Goal: Book appointment/travel/reservation

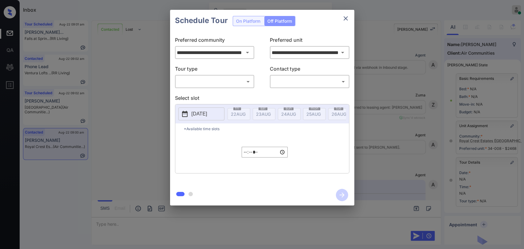
scroll to position [102, 0]
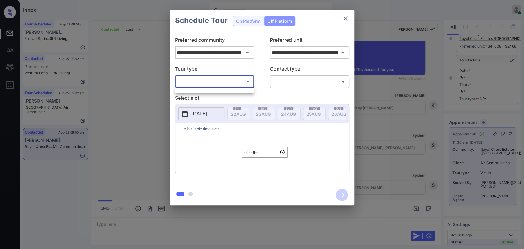
click at [219, 83] on body "Inbox Danielle Dela Cruz Online Set yourself offline Set yourself on break Prof…" at bounding box center [262, 124] width 524 height 249
click at [346, 18] on div at bounding box center [262, 124] width 524 height 249
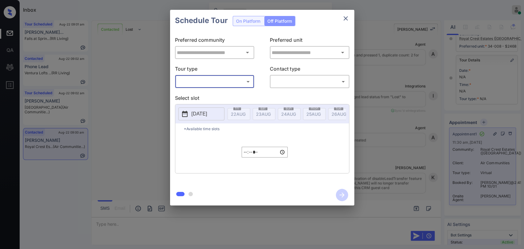
type input "**********"
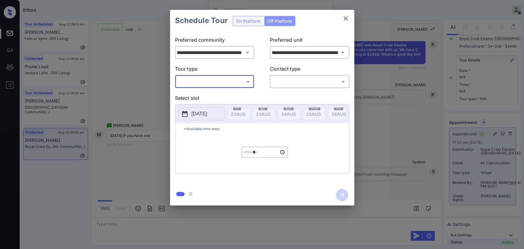
click at [346, 18] on icon "close" at bounding box center [345, 18] width 7 height 7
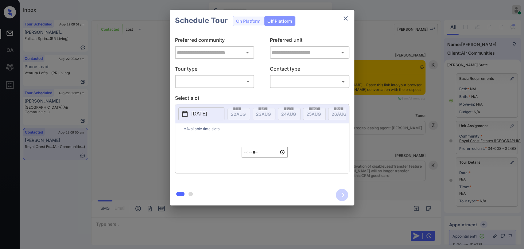
scroll to position [102, 0]
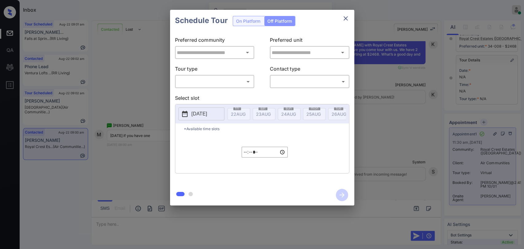
click at [216, 83] on body "Inbox Danielle Dela Cruz Online Set yourself offline Set yourself on break Prof…" at bounding box center [262, 124] width 524 height 249
type input "**********"
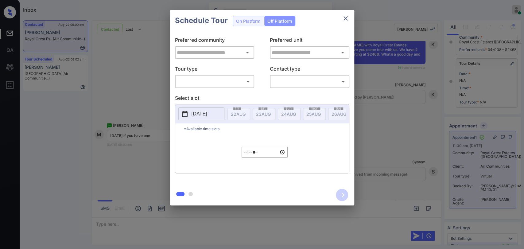
scroll to position [136, 0]
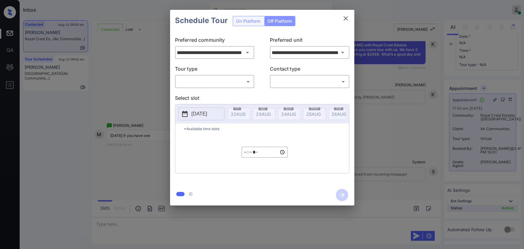
click at [222, 87] on div "​ ​" at bounding box center [214, 81] width 79 height 13
click at [221, 84] on body "Inbox Danielle Dela Cruz Online Set yourself offline Set yourself on break Prof…" at bounding box center [262, 124] width 524 height 249
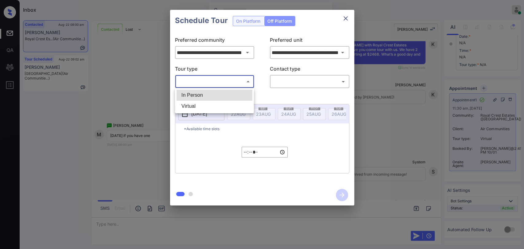
click at [196, 93] on li "In Person" at bounding box center [214, 95] width 76 height 11
type input "********"
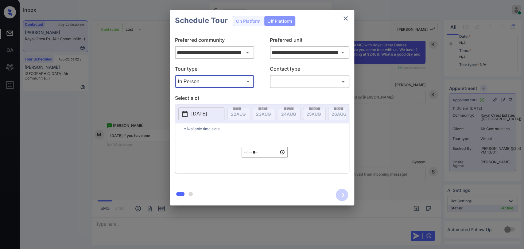
click at [298, 81] on body "Inbox Danielle Dela Cruz Online Set yourself offline Set yourself on break Prof…" at bounding box center [262, 124] width 524 height 249
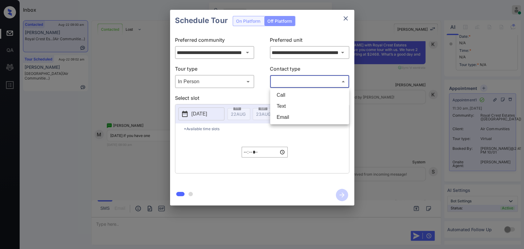
click at [130, 87] on div at bounding box center [262, 124] width 524 height 249
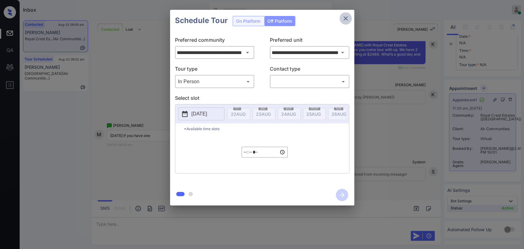
click at [347, 17] on icon "close" at bounding box center [345, 18] width 7 height 7
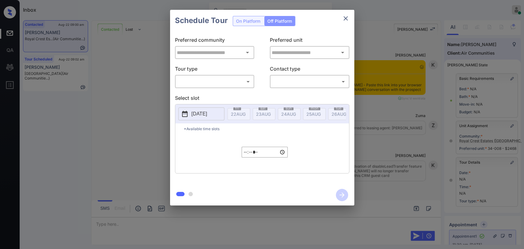
scroll to position [160, 0]
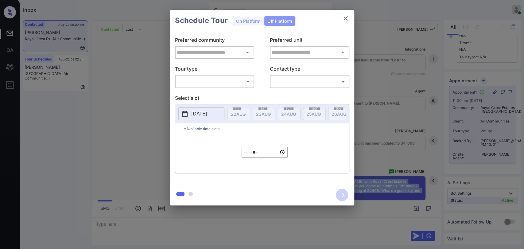
click at [228, 78] on body "Inbox Danielle Dela Cruz Online Set yourself offline Set yourself on break Prof…" at bounding box center [262, 124] width 524 height 249
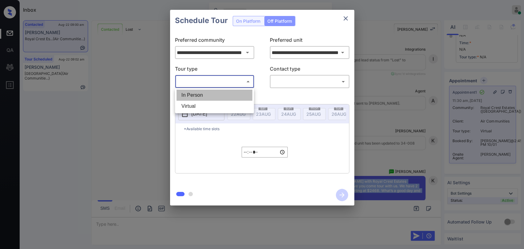
click at [199, 93] on li "In Person" at bounding box center [214, 95] width 76 height 11
type input "********"
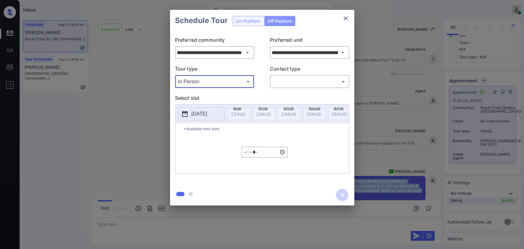
click at [294, 82] on body "Inbox Danielle Dela Cruz Online Set yourself offline Set yourself on break Prof…" at bounding box center [262, 124] width 524 height 249
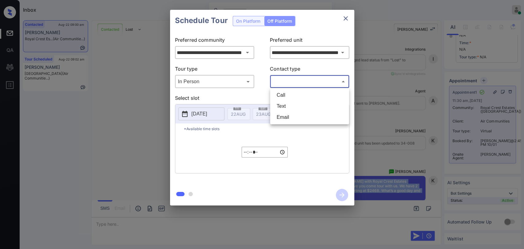
click at [290, 101] on li "Text" at bounding box center [310, 106] width 76 height 11
type input "****"
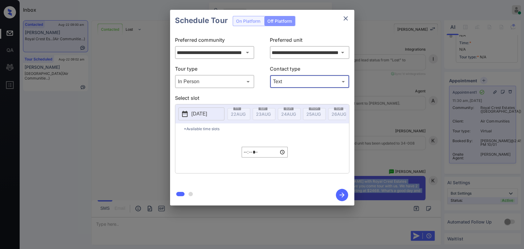
click at [206, 100] on p "Select slot" at bounding box center [262, 99] width 174 height 10
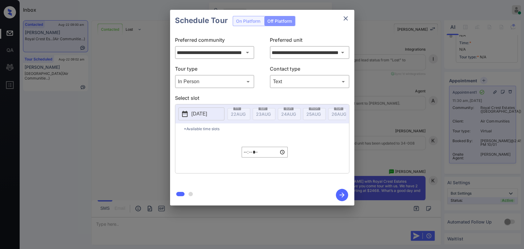
click at [202, 111] on p "2025-08-22" at bounding box center [200, 113] width 16 height 7
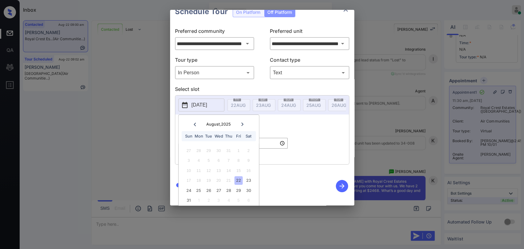
scroll to position [17, 0]
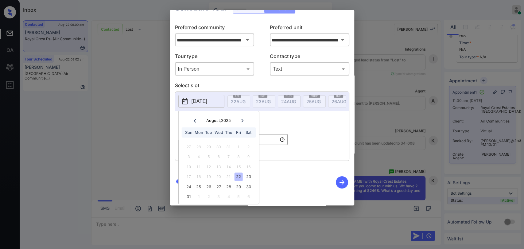
click at [307, 124] on div "2025-08-22 August , 2025 Sun Mon Tue Wed Thu Fri Sat 27 28 29 30 31 1 2 3 4 5 6…" at bounding box center [262, 125] width 174 height 69
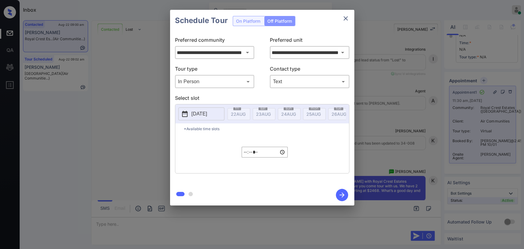
click at [250, 21] on div "Schedule Tour On Platform Off Platform" at bounding box center [262, 20] width 184 height 21
click at [282, 23] on div "Schedule Tour On Platform Off Platform" at bounding box center [262, 20] width 184 height 21
click at [345, 20] on icon "close" at bounding box center [345, 18] width 7 height 7
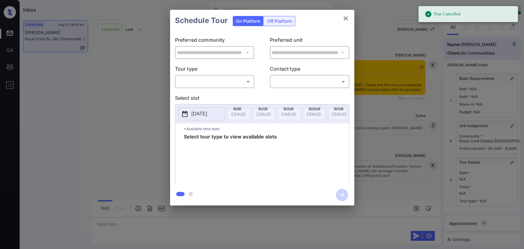
scroll to position [62, 0]
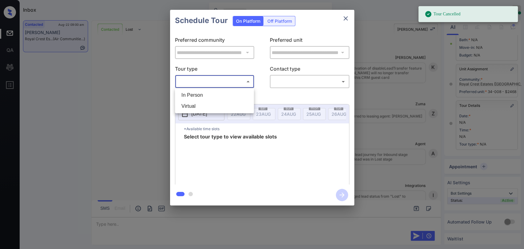
click at [219, 82] on body "Tour Cancelled Inbox [PERSON_NAME] [PERSON_NAME] Online Set yourself offline Se…" at bounding box center [262, 124] width 524 height 249
click at [193, 94] on li "In Person" at bounding box center [214, 95] width 76 height 11
type input "********"
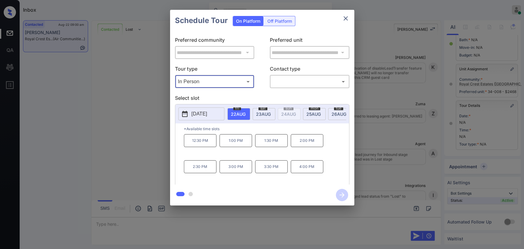
drag, startPoint x: 336, startPoint y: 163, endPoint x: 335, endPoint y: 155, distance: 7.5
click at [336, 162] on div "12:30 PM 1:00 PM 1:30 PM 2:00 PM 2:30 PM 3:00 PM 3:30 PM 4:00 PM" at bounding box center [266, 158] width 165 height 49
click at [346, 16] on icon "close" at bounding box center [345, 18] width 7 height 7
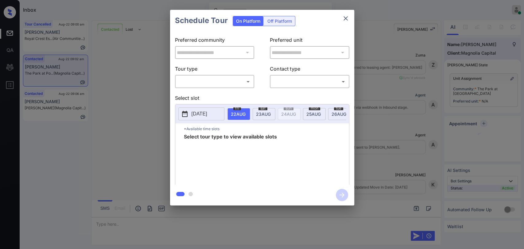
scroll to position [280, 0]
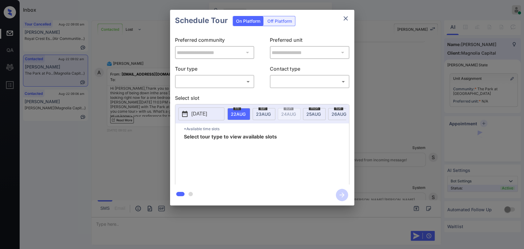
click at [390, 48] on div "**********" at bounding box center [262, 107] width 524 height 215
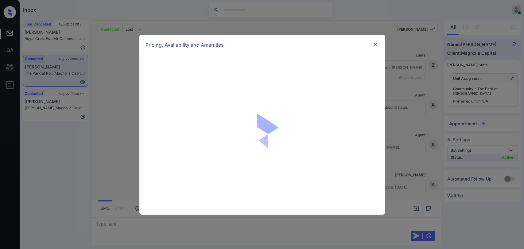
scroll to position [280, 0]
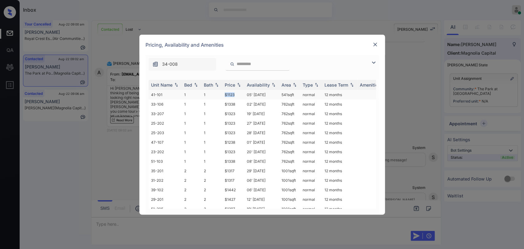
drag, startPoint x: 234, startPoint y: 95, endPoint x: 238, endPoint y: 95, distance: 3.7
click at [238, 95] on td "$1123" at bounding box center [233, 95] width 22 height 10
copy td "$1123"
click at [375, 43] on img at bounding box center [375, 44] width 6 height 6
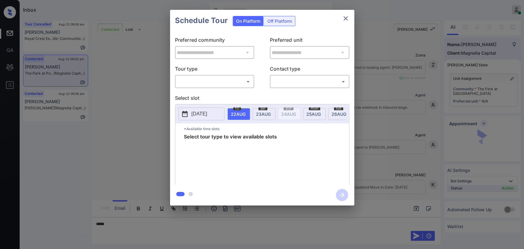
scroll to position [280, 0]
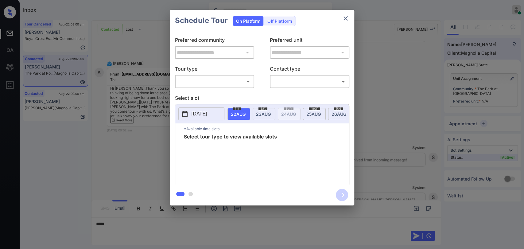
click at [220, 83] on body "Inbox [PERSON_NAME] [PERSON_NAME] Online Set yourself offline Set yourself on b…" at bounding box center [262, 124] width 524 height 249
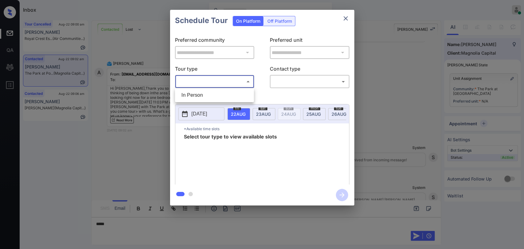
click at [187, 96] on li "In Person" at bounding box center [214, 95] width 76 height 11
type input "********"
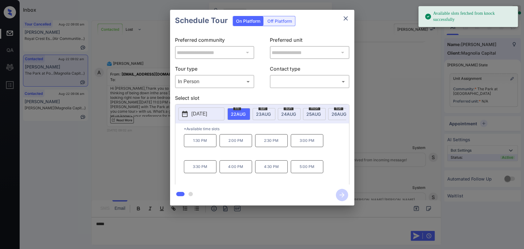
click at [199, 111] on p "[DATE]" at bounding box center [200, 113] width 16 height 7
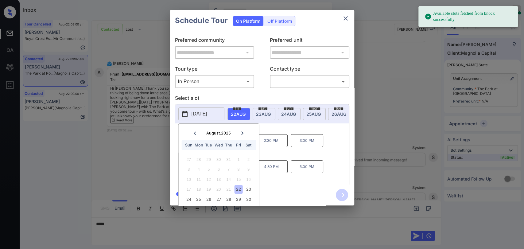
scroll to position [17, 0]
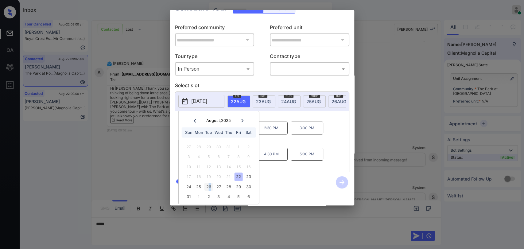
click at [210, 183] on div "26" at bounding box center [208, 187] width 8 height 8
click at [335, 119] on div "[DATE] August , 2025 Sun Mon Tue Wed Thu Fri Sat 27 28 29 30 31 1 2 3 4 5 6 7 8…" at bounding box center [262, 132] width 174 height 83
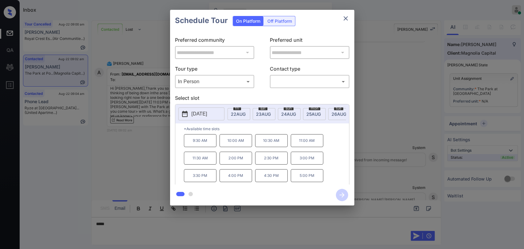
click at [207, 114] on p "[DATE]" at bounding box center [200, 113] width 16 height 7
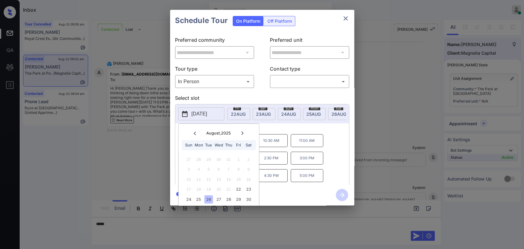
click at [210, 197] on div "26" at bounding box center [208, 199] width 8 height 8
click at [336, 134] on p "*Available time slots" at bounding box center [266, 128] width 165 height 11
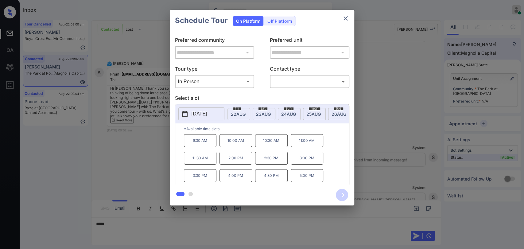
click at [345, 15] on icon "close" at bounding box center [345, 18] width 7 height 7
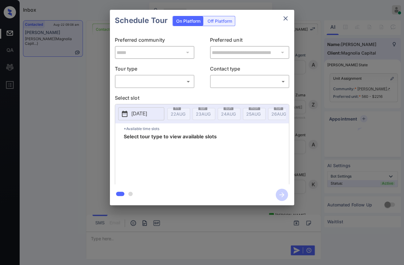
scroll to position [1444, 0]
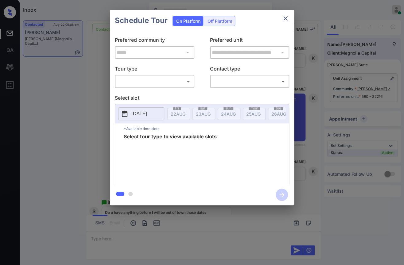
click at [153, 82] on body "Inbox [PERSON_NAME] [PERSON_NAME] Online Set yourself offline Set yourself on b…" at bounding box center [202, 132] width 404 height 265
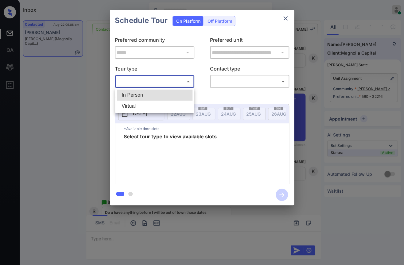
click at [138, 94] on li "In Person" at bounding box center [155, 95] width 76 height 11
type input "********"
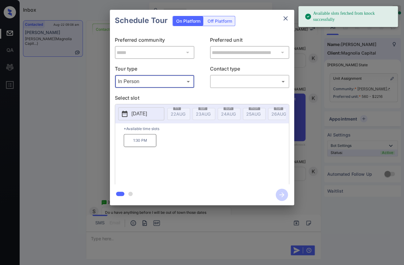
click at [138, 115] on p "[DATE]" at bounding box center [139, 113] width 16 height 7
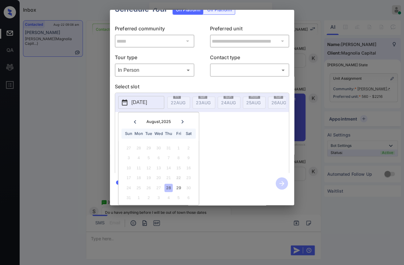
scroll to position [17, 0]
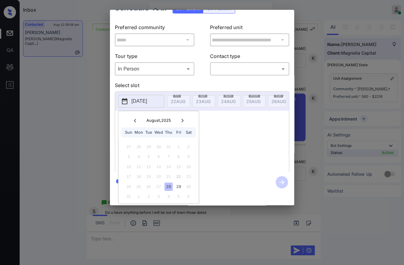
click at [183, 117] on div at bounding box center [182, 121] width 8 height 8
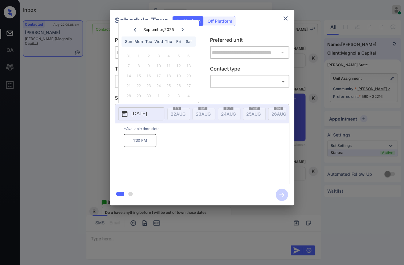
scroll to position [0, 0]
click at [183, 30] on icon at bounding box center [182, 30] width 4 height 4
click at [137, 27] on div at bounding box center [135, 30] width 8 height 8
click at [136, 30] on icon at bounding box center [135, 30] width 4 height 4
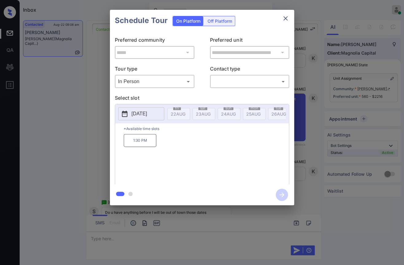
click at [210, 149] on div "1:30 PM" at bounding box center [206, 158] width 165 height 49
click at [284, 20] on icon "close" at bounding box center [285, 18] width 7 height 7
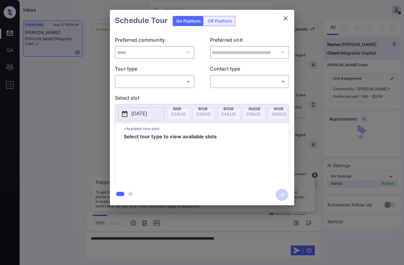
scroll to position [1546, 0]
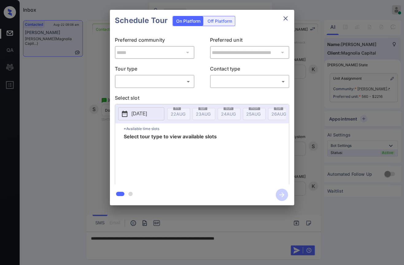
click at [147, 83] on body "Inbox [PERSON_NAME] [PERSON_NAME] Online Set yourself offline Set yourself on b…" at bounding box center [202, 132] width 404 height 265
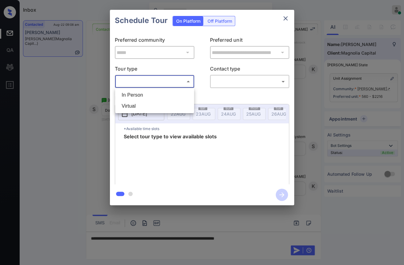
click at [140, 93] on li "In Person" at bounding box center [155, 95] width 76 height 11
type input "********"
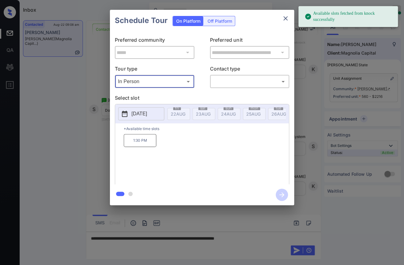
click at [147, 116] on p "[DATE]" at bounding box center [139, 113] width 16 height 7
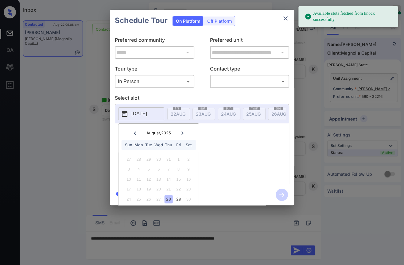
click at [183, 133] on icon at bounding box center [182, 132] width 2 height 3
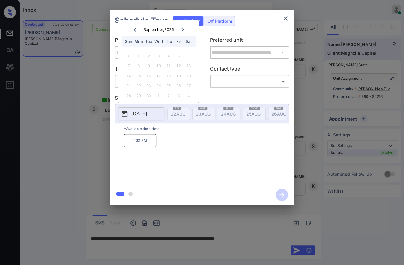
scroll to position [0, 0]
click at [285, 17] on icon "close" at bounding box center [285, 18] width 7 height 7
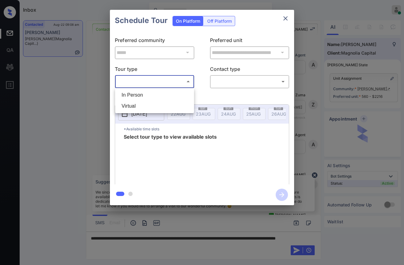
click at [180, 79] on body "Inbox [PERSON_NAME] [PERSON_NAME] Online Set yourself offline Set yourself on b…" at bounding box center [202, 132] width 404 height 265
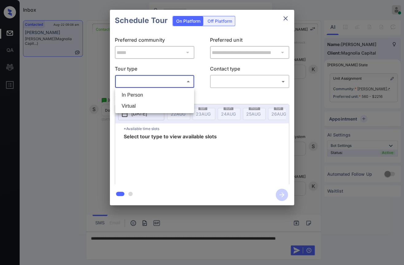
click at [285, 18] on div at bounding box center [202, 132] width 404 height 265
click at [286, 16] on icon "close" at bounding box center [285, 18] width 7 height 7
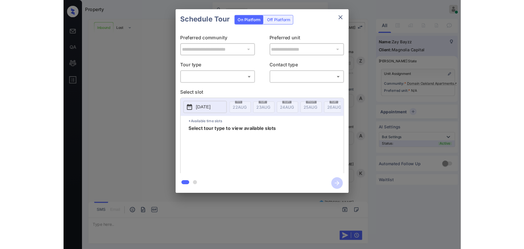
scroll to position [132, 0]
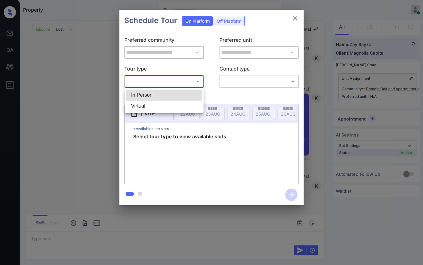
click at [180, 81] on body "Property Danielle Dela Cruz Online Set yourself offline Set yourself on break P…" at bounding box center [211, 132] width 423 height 265
click at [155, 94] on li "In Person" at bounding box center [164, 95] width 76 height 11
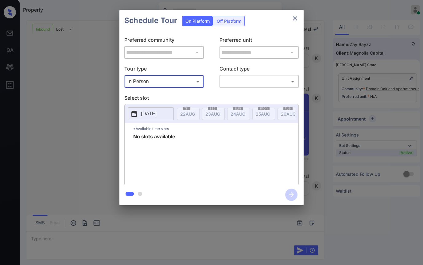
type input "********"
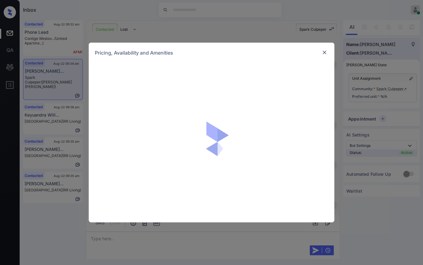
scroll to position [2889, 0]
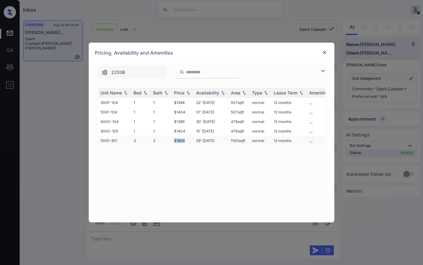
drag, startPoint x: 179, startPoint y: 141, endPoint x: 191, endPoint y: 139, distance: 11.8
click at [191, 139] on tr "1000-301 3 2 $1806 29' [DATE] sqft normal 12 months" at bounding box center [258, 141] width 321 height 10
click at [323, 52] on img at bounding box center [324, 52] width 6 height 6
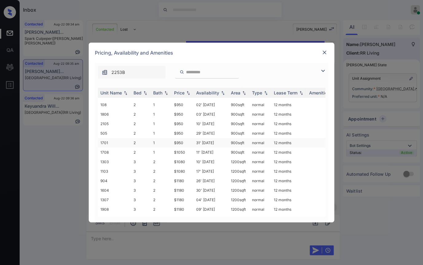
scroll to position [81, 0]
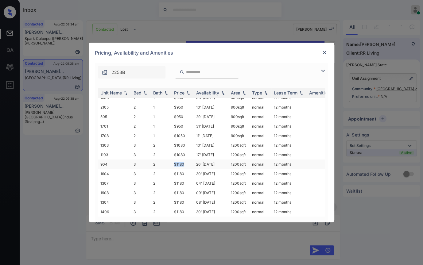
drag, startPoint x: 176, startPoint y: 160, endPoint x: 187, endPoint y: 160, distance: 10.7
click at [187, 160] on td "$1180" at bounding box center [183, 165] width 22 height 10
copy td "$1180"
drag, startPoint x: 261, startPoint y: 133, endPoint x: 189, endPoint y: 152, distance: 74.9
click at [189, 152] on td "$1080" at bounding box center [183, 155] width 22 height 10
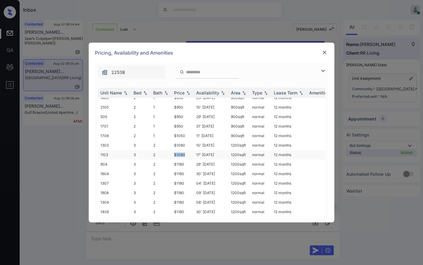
copy td "$1080"
click at [323, 50] on img at bounding box center [324, 52] width 6 height 6
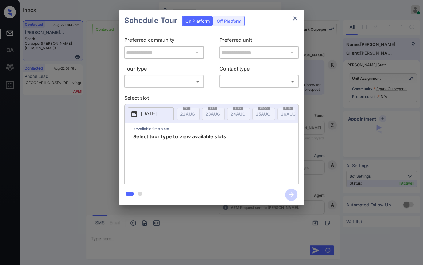
scroll to position [3595, 0]
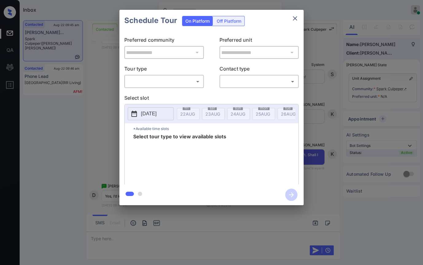
click at [165, 82] on body "Inbox Danielle Dela Cruz Online Set yourself offline Set yourself on break Prof…" at bounding box center [211, 132] width 423 height 265
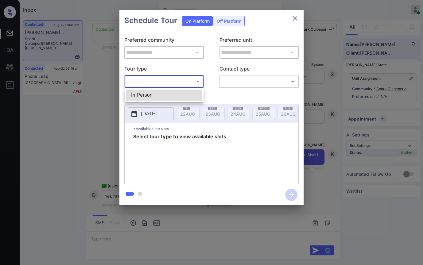
click at [152, 91] on li "In Person" at bounding box center [164, 95] width 76 height 11
type input "********"
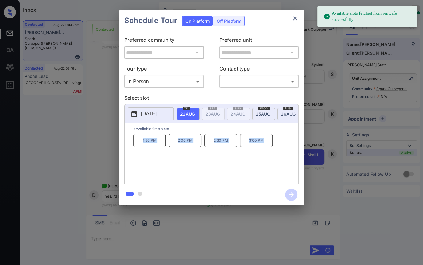
drag, startPoint x: 141, startPoint y: 148, endPoint x: 285, endPoint y: 146, distance: 143.6
click at [285, 146] on div "1:30 PM 2:00 PM 2:30 PM 3:00 PM" at bounding box center [215, 158] width 165 height 49
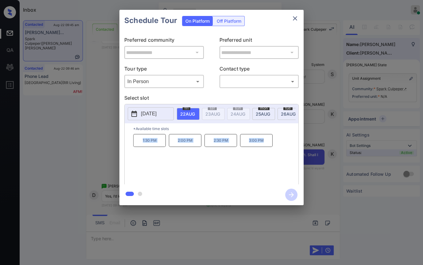
click at [294, 18] on icon "close" at bounding box center [294, 18] width 7 height 7
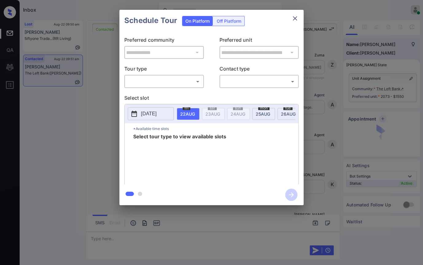
scroll to position [2905, 0]
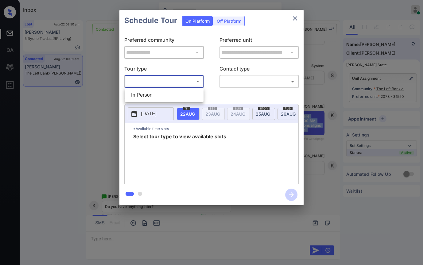
click at [180, 84] on body "Inbox [PERSON_NAME] [PERSON_NAME] Online Set yourself offline Set yourself on b…" at bounding box center [211, 132] width 423 height 265
click at [164, 96] on li "In Person" at bounding box center [164, 95] width 76 height 11
type input "********"
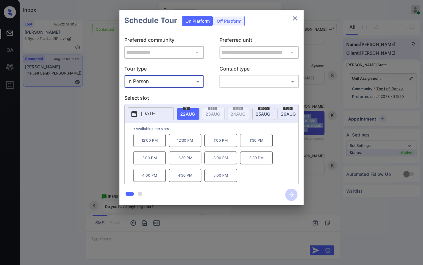
click at [294, 17] on icon "close" at bounding box center [294, 18] width 7 height 7
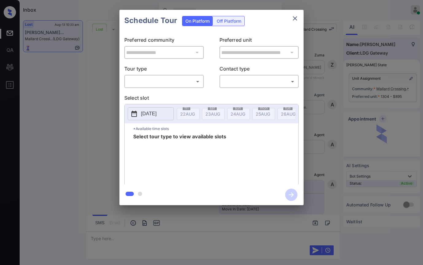
click at [160, 79] on body "Inbox [PERSON_NAME] [PERSON_NAME] Online Set yourself offline Set yourself on b…" at bounding box center [211, 132] width 423 height 265
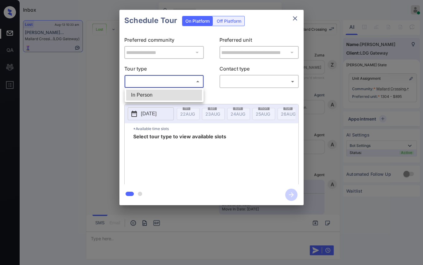
scroll to position [1362, 0]
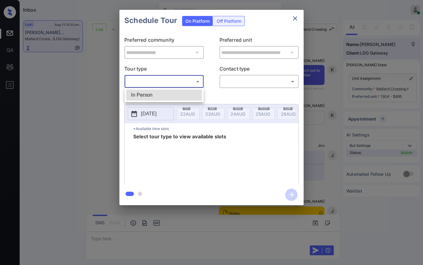
click at [149, 92] on li "In Person" at bounding box center [164, 95] width 76 height 11
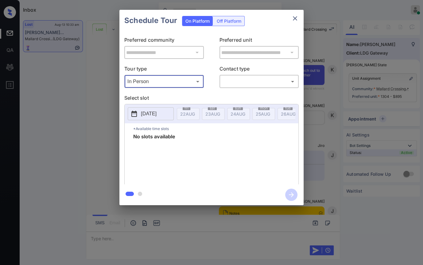
type input "********"
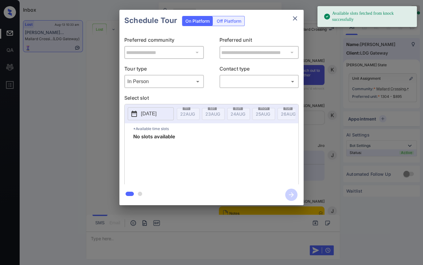
click at [154, 113] on p "[DATE]" at bounding box center [149, 113] width 16 height 7
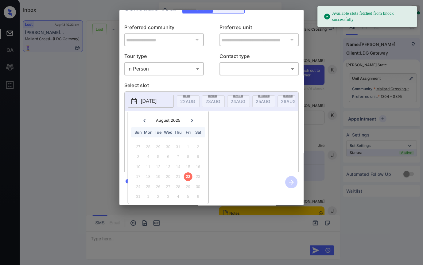
scroll to position [17, 0]
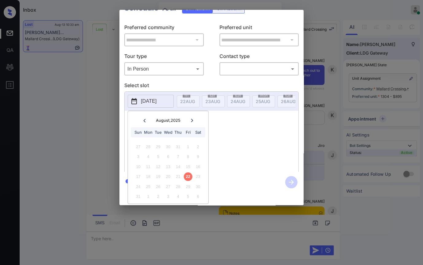
click at [320, 15] on div "**********" at bounding box center [211, 107] width 423 height 215
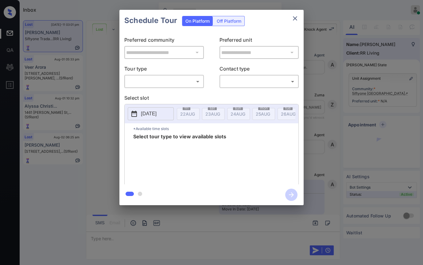
scroll to position [675, 0]
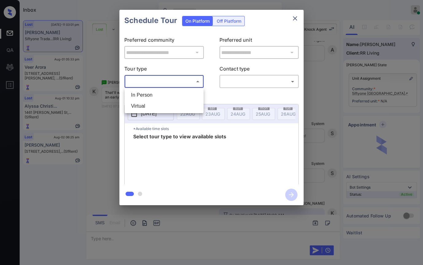
click at [173, 78] on body "Inbox [PERSON_NAME] [PERSON_NAME] Online Set yourself offline Set yourself on b…" at bounding box center [211, 132] width 423 height 265
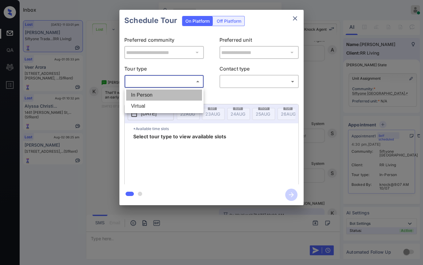
click at [151, 96] on li "In Person" at bounding box center [164, 95] width 76 height 11
type input "********"
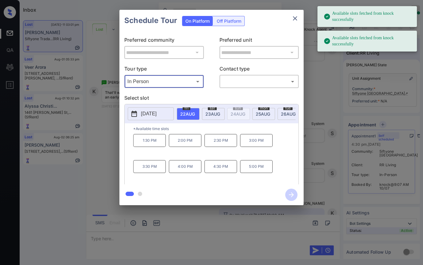
click at [292, 18] on icon "close" at bounding box center [294, 18] width 7 height 7
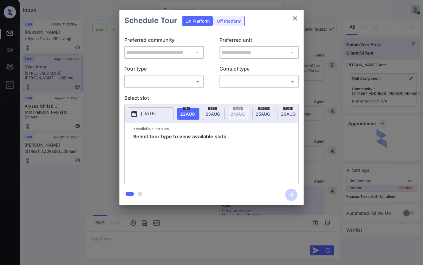
scroll to position [904, 0]
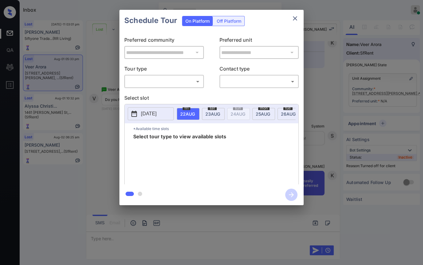
click at [102, 62] on div "**********" at bounding box center [211, 107] width 423 height 215
